Goal: Find specific page/section: Find specific page/section

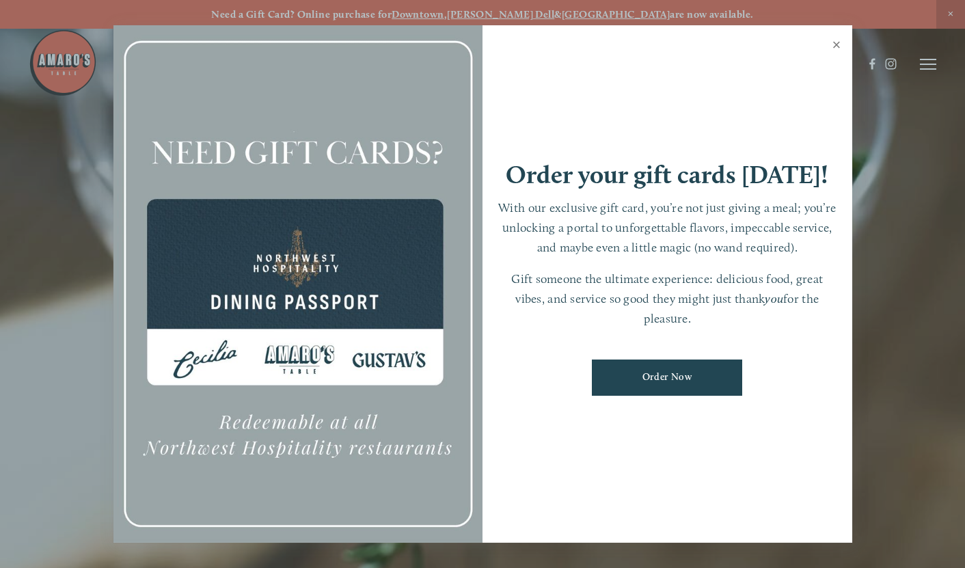
click at [837, 46] on link "Close" at bounding box center [837, 46] width 27 height 38
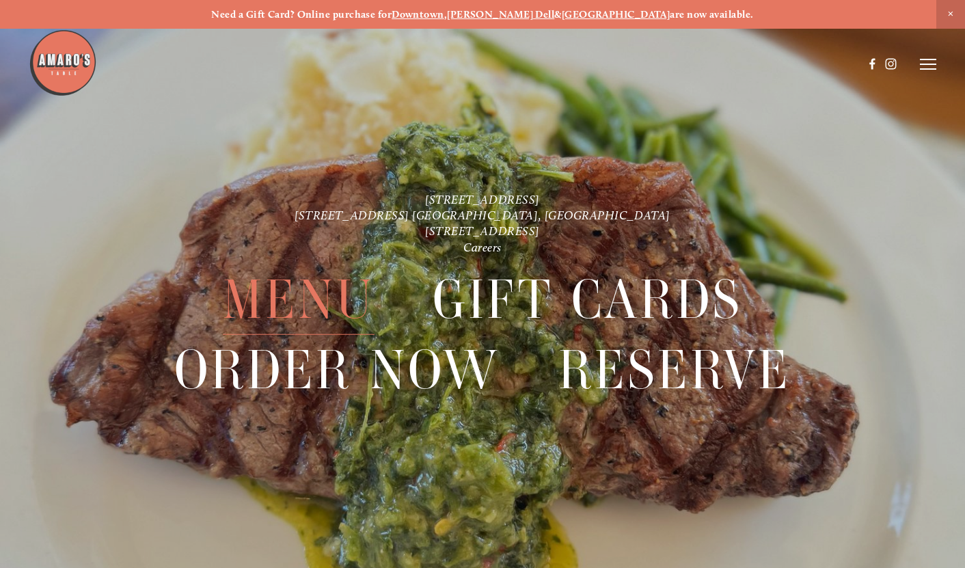
click at [303, 306] on span "Menu" at bounding box center [299, 300] width 152 height 70
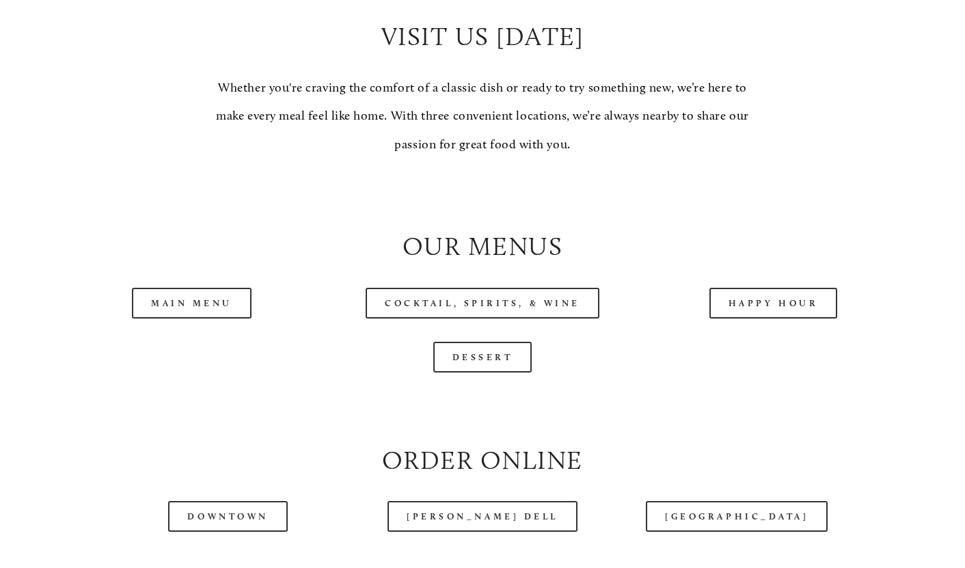
scroll to position [1162, 0]
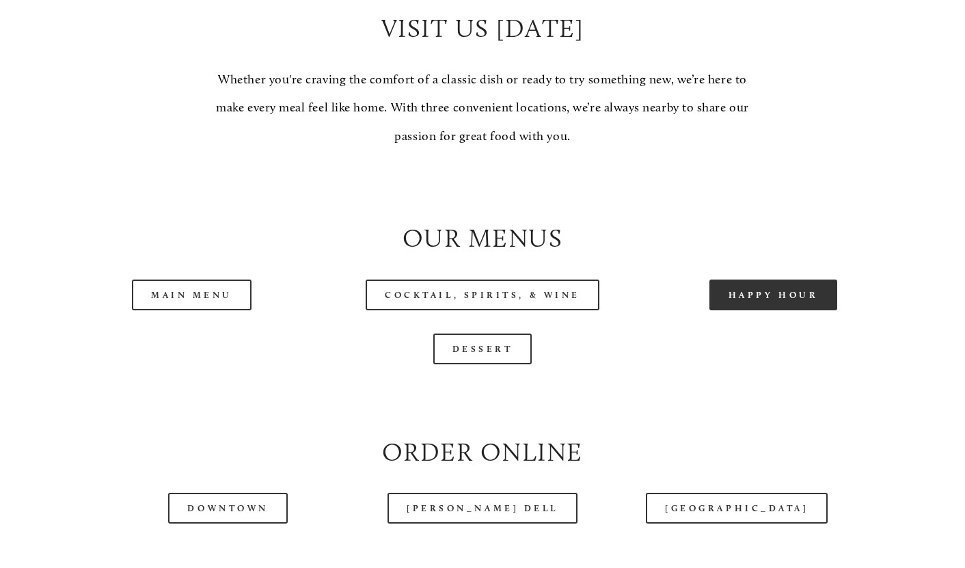
click at [753, 310] on link "Happy Hour" at bounding box center [774, 295] width 129 height 31
click at [744, 310] on link "Happy Hour" at bounding box center [774, 295] width 129 height 31
